Goal: Task Accomplishment & Management: Manage account settings

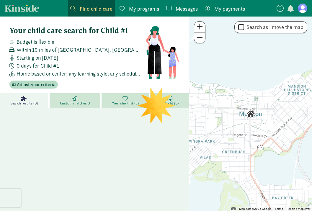
click at [307, 8] on figure at bounding box center [302, 8] width 9 height 9
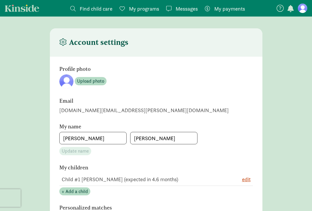
click at [132, 7] on span "My programs" at bounding box center [144, 9] width 30 height 8
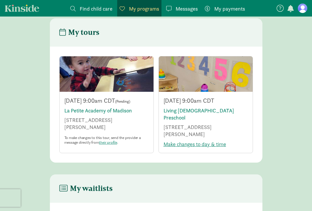
scroll to position [13, 0]
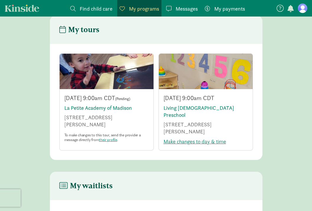
click at [182, 74] on div at bounding box center [206, 71] width 94 height 35
click at [100, 69] on div at bounding box center [107, 71] width 94 height 35
click at [195, 74] on div at bounding box center [206, 71] width 94 height 35
click at [285, 109] on main "My tours [DATE] 9:00am CDT (Pending) [GEOGRAPHIC_DATA] [STREET_ADDRESS][PERSON_…" at bounding box center [156, 88] width 312 height 145
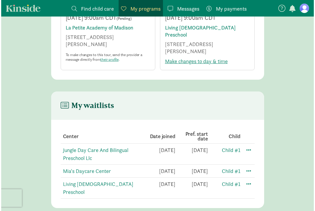
scroll to position [0, 0]
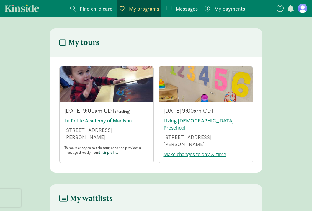
click at [109, 154] on link "their profile" at bounding box center [108, 152] width 18 height 5
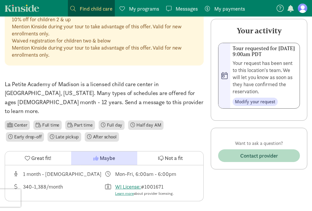
scroll to position [188, 0]
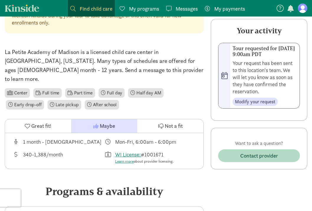
click at [171, 124] on div "Great fit! Maybe Not a fit" at bounding box center [104, 126] width 199 height 14
click at [171, 122] on span "Not a fit" at bounding box center [174, 126] width 18 height 8
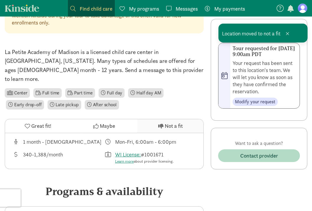
click at [178, 122] on span "Not a fit" at bounding box center [174, 126] width 18 height 8
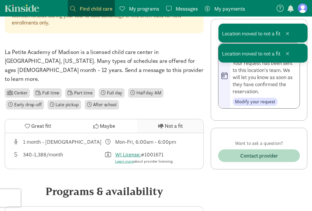
scroll to position [0, 0]
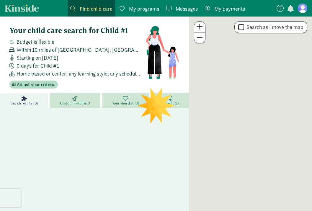
click at [157, 8] on span "My programs" at bounding box center [144, 9] width 30 height 8
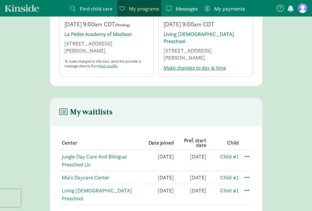
scroll to position [93, 0]
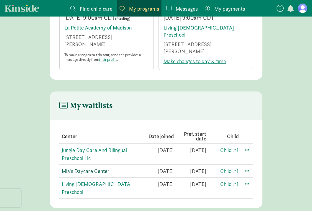
click at [88, 170] on link "Mia's Daycare Center" at bounding box center [86, 171] width 48 height 7
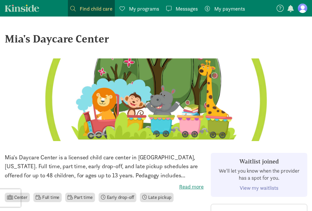
click at [54, 38] on div "Mia's Daycare Center" at bounding box center [156, 39] width 303 height 16
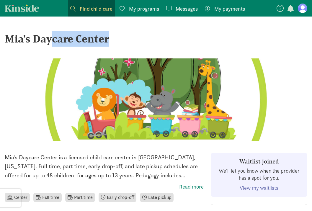
click at [54, 38] on div "Mia's Daycare Center" at bounding box center [156, 39] width 303 height 16
copy div "Mia's Daycare Center ‹ › ×"
